Goal: Information Seeking & Learning: Learn about a topic

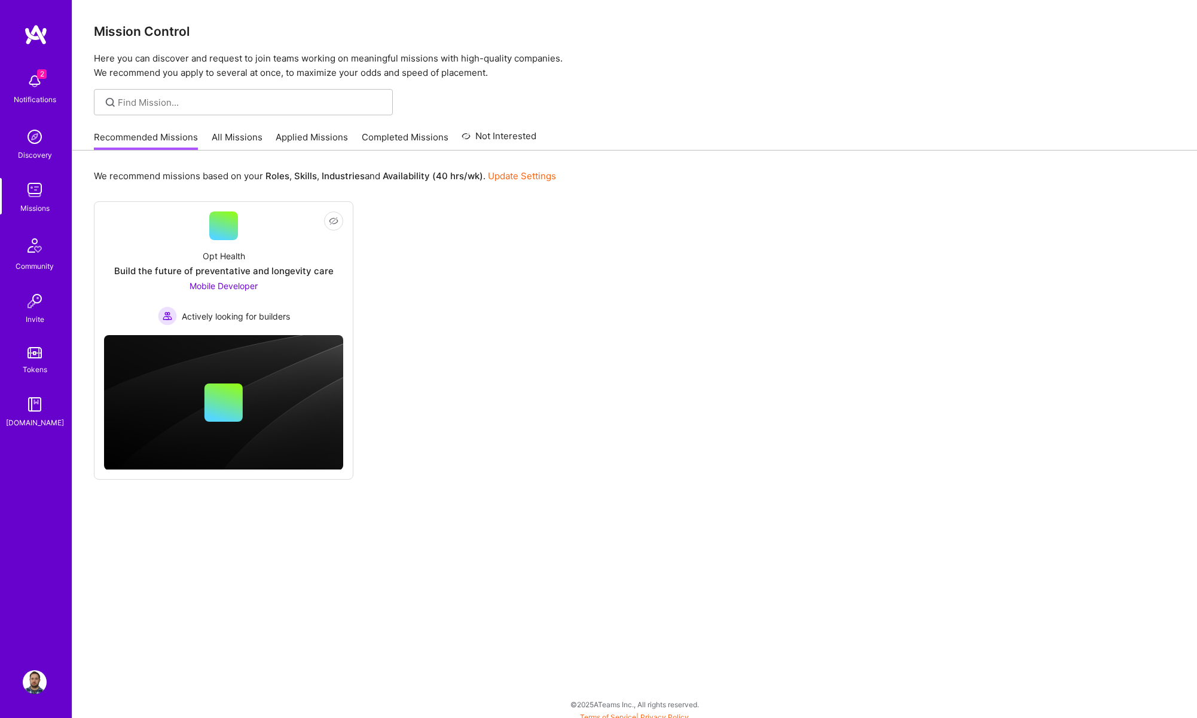
click at [219, 139] on link "All Missions" at bounding box center [237, 141] width 51 height 20
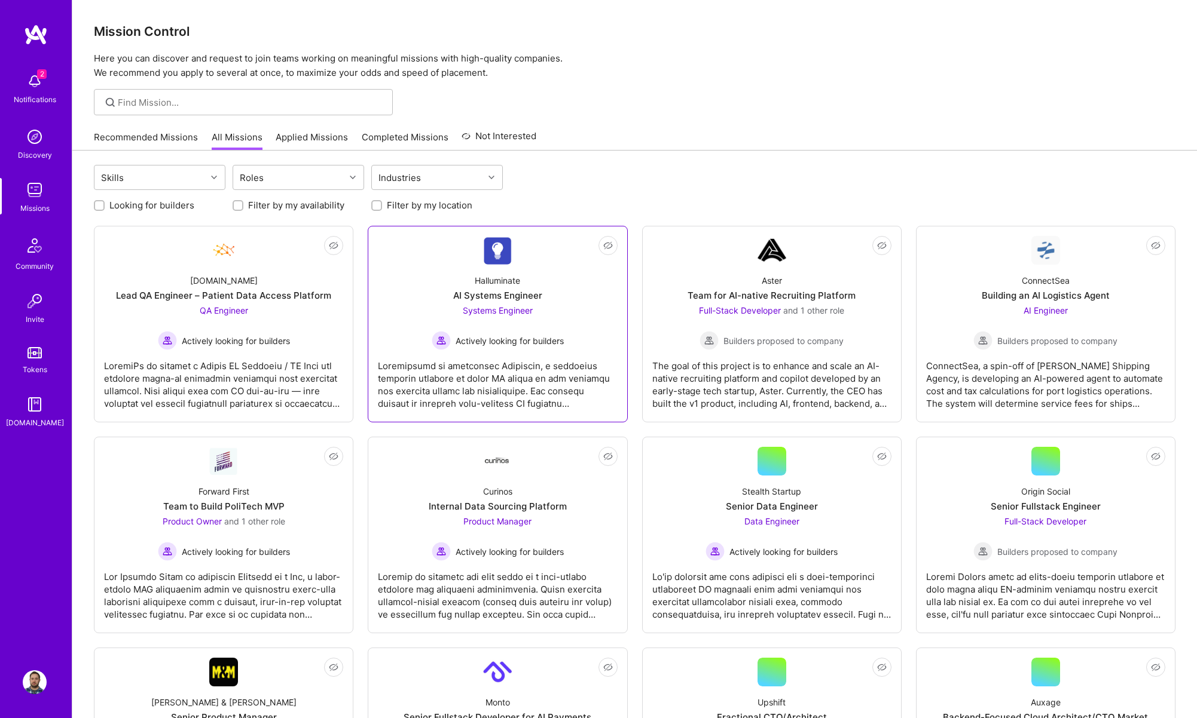
click at [510, 389] on div at bounding box center [497, 380] width 239 height 60
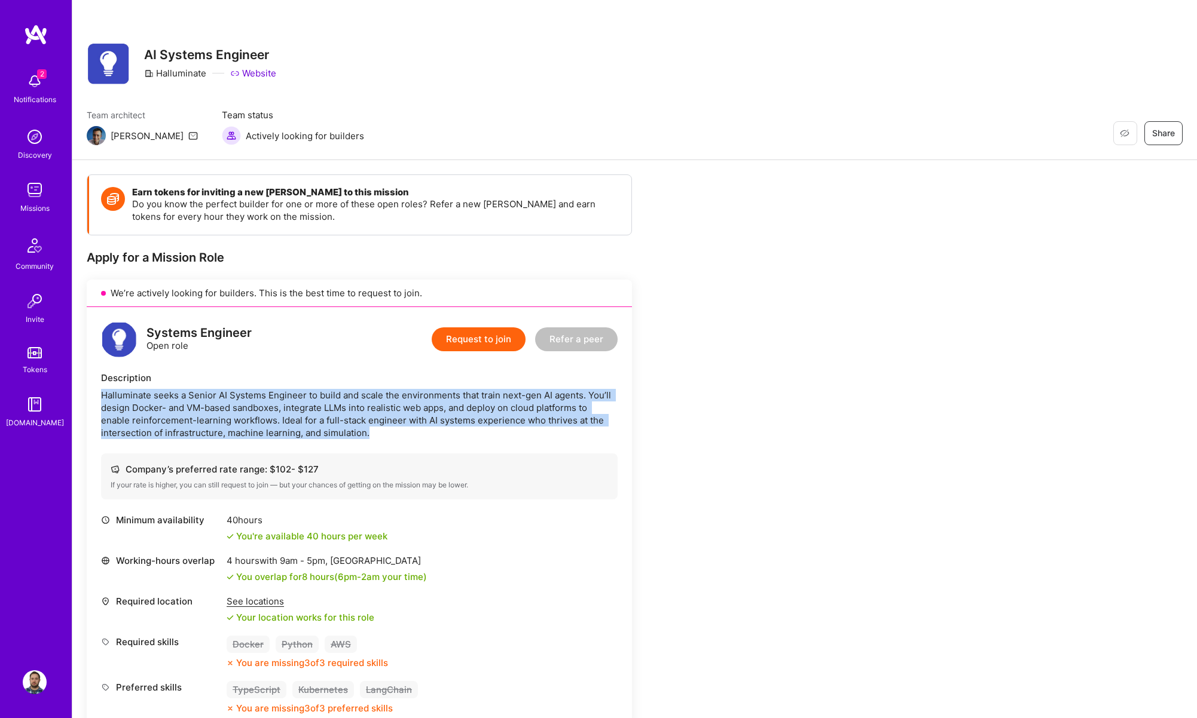
drag, startPoint x: 363, startPoint y: 427, endPoint x: 91, endPoint y: 394, distance: 274.0
click at [91, 394] on div "Systems Engineer Open role Request to join Refer a peer Description Halluminate…" at bounding box center [359, 518] width 545 height 422
copy div "Halluminate seeks a Senior AI Systems Engineer to build and scale the environme…"
